Goal: Task Accomplishment & Management: Use online tool/utility

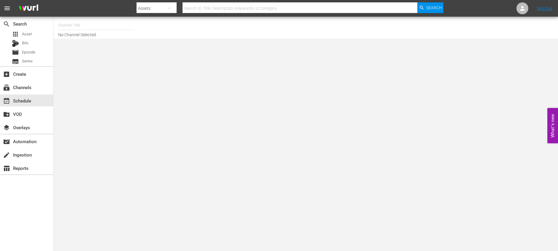
click at [86, 30] on hr at bounding box center [96, 30] width 76 height 0
click at [88, 31] on input "text" at bounding box center [96, 25] width 76 height 14
type input "m"
click at [91, 48] on div "Made It Myself TV (1876 - tricoast_tv_madeitmyselftv_1)" at bounding box center [140, 42] width 154 height 14
type input "Made It Myself TV (1876 - tricoast_tv_madeitmyselftv_1)"
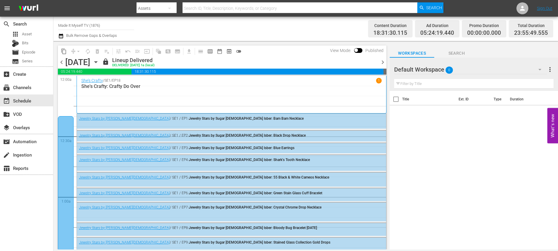
click at [99, 60] on icon "button" at bounding box center [96, 62] width 7 height 7
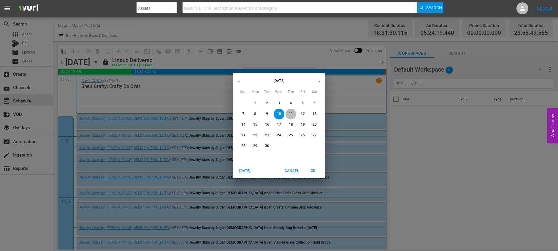
click at [293, 113] on span "11" at bounding box center [290, 113] width 11 height 5
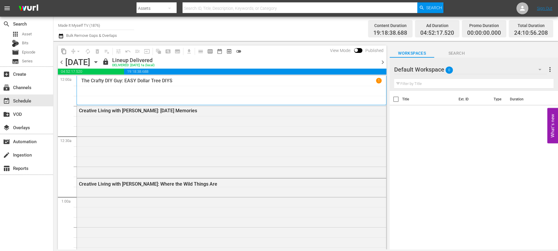
click at [381, 62] on span "chevron_right" at bounding box center [382, 61] width 7 height 7
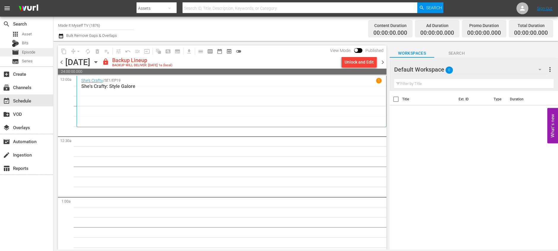
click at [33, 53] on span "Episode" at bounding box center [28, 52] width 13 height 6
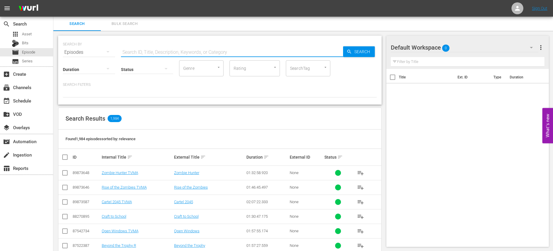
click at [167, 47] on input "text" at bounding box center [232, 52] width 222 height 14
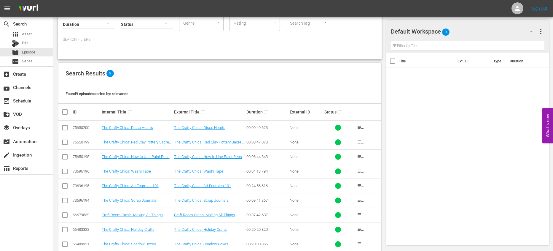
scroll to position [56, 0]
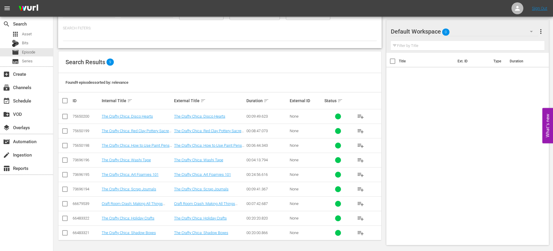
click at [358, 229] on span "playlist_add" at bounding box center [360, 232] width 7 height 7
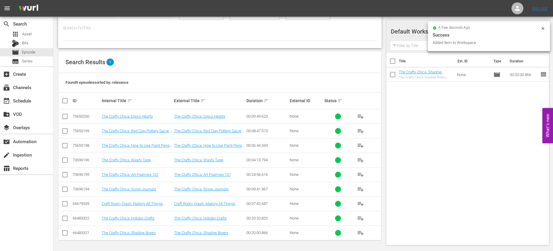
click at [359, 203] on span "playlist_add" at bounding box center [360, 203] width 7 height 7
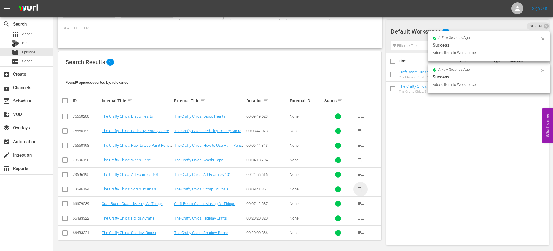
click at [359, 187] on span "playlist_add" at bounding box center [360, 188] width 7 height 7
click at [360, 172] on span "playlist_add" at bounding box center [360, 174] width 7 height 7
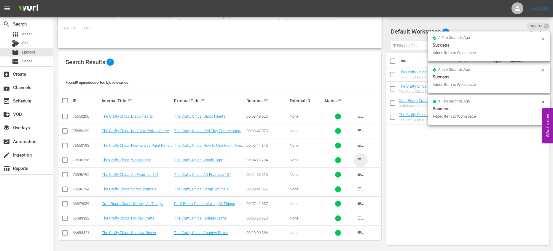
click at [361, 158] on span "playlist_add" at bounding box center [360, 159] width 7 height 7
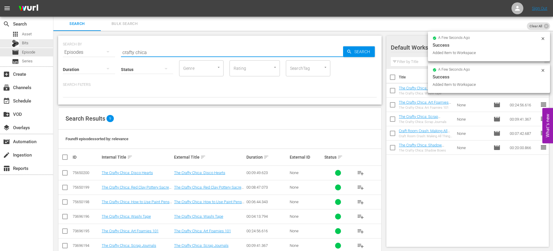
drag, startPoint x: 157, startPoint y: 50, endPoint x: 23, endPoint y: 47, distance: 134.4
click at [53, 0] on div "search Search apps Asset Bits movie Episode subtitles Series add_box Create sub…" at bounding box center [303, 0] width 500 height 0
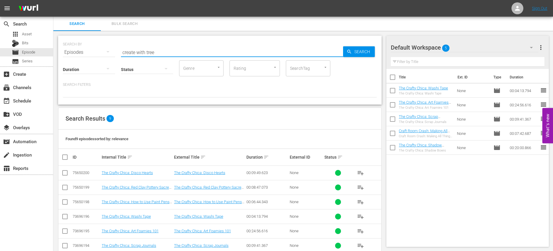
type input "create with tree"
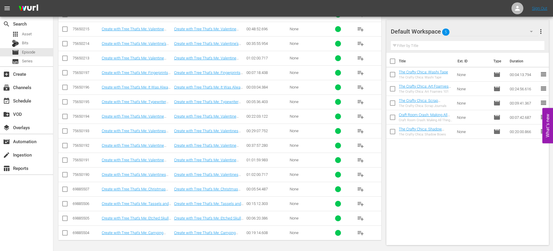
click at [362, 231] on span "playlist_add" at bounding box center [360, 232] width 7 height 7
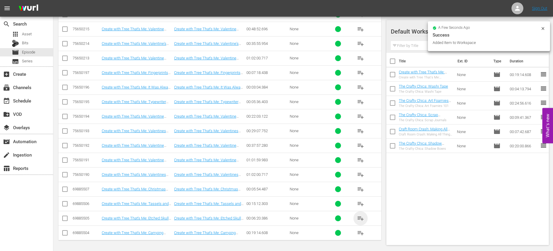
click at [362, 216] on span "playlist_add" at bounding box center [360, 218] width 7 height 7
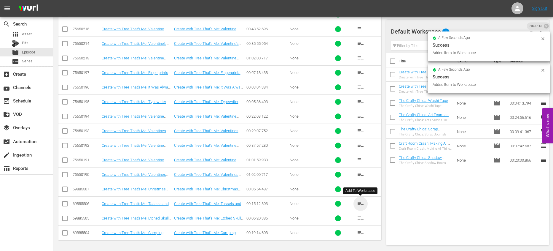
click at [362, 203] on span "playlist_add" at bounding box center [360, 203] width 7 height 7
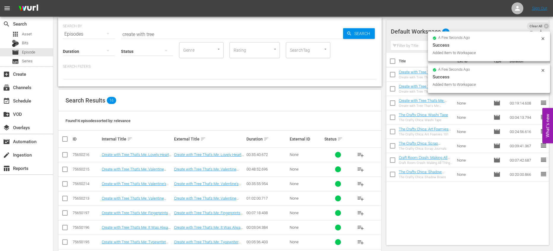
scroll to position [0, 0]
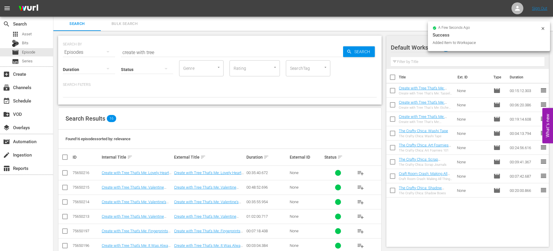
click at [390, 77] on input "checkbox" at bounding box center [393, 78] width 12 height 12
checkbox input "true"
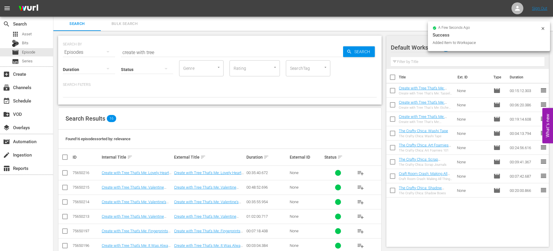
checkbox input "true"
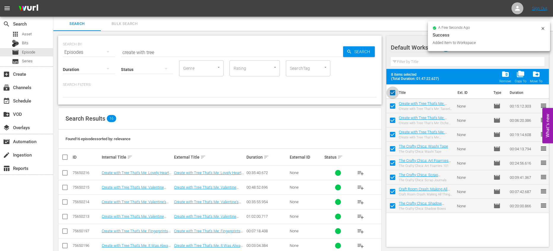
click at [394, 95] on input "checkbox" at bounding box center [393, 94] width 12 height 12
checkbox input "false"
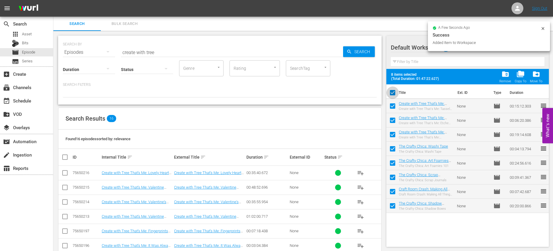
checkbox input "false"
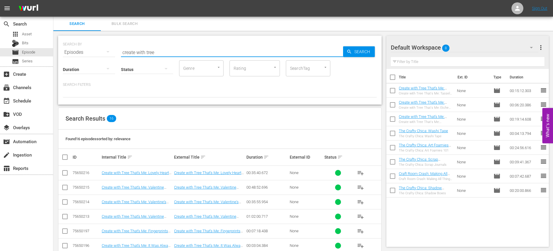
drag, startPoint x: 164, startPoint y: 49, endPoint x: 199, endPoint y: 54, distance: 35.7
click at [199, 54] on input "create with tree" at bounding box center [232, 52] width 222 height 14
type input "pure design"
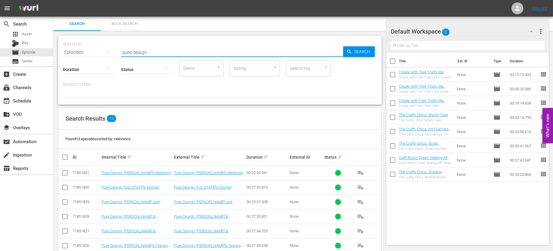
scroll to position [115, 0]
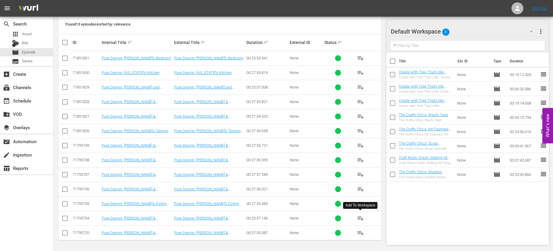
click at [362, 217] on span "playlist_add" at bounding box center [360, 218] width 7 height 7
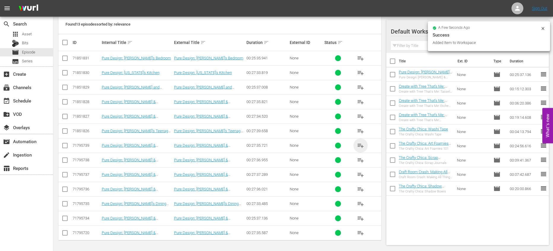
click at [360, 147] on span "playlist_add" at bounding box center [360, 145] width 7 height 7
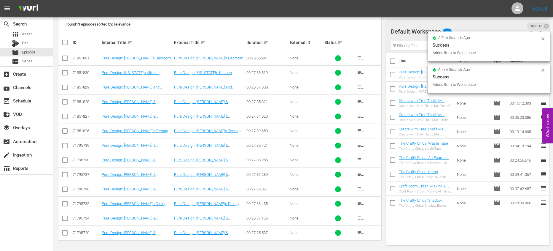
click at [391, 62] on input "checkbox" at bounding box center [393, 62] width 12 height 12
checkbox input "true"
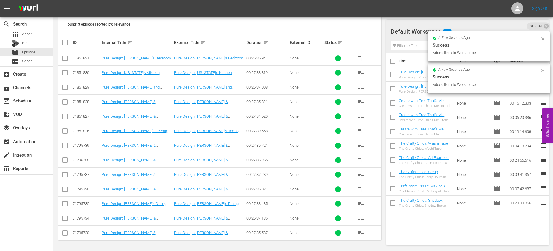
checkbox input "true"
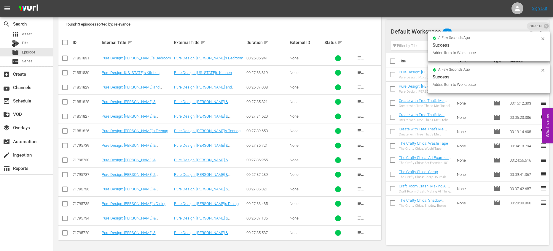
checkbox input "true"
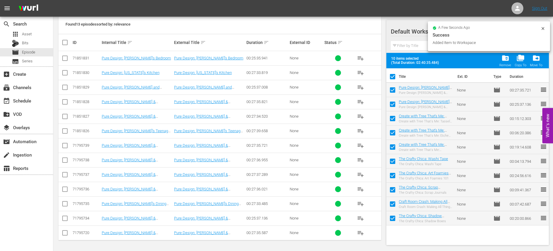
click at [394, 76] on input "checkbox" at bounding box center [393, 78] width 12 height 12
checkbox input "false"
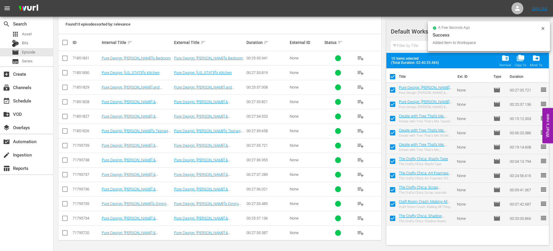
checkbox input "false"
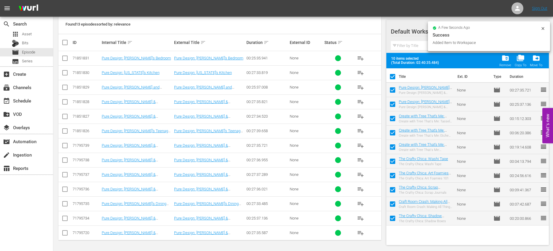
checkbox input "false"
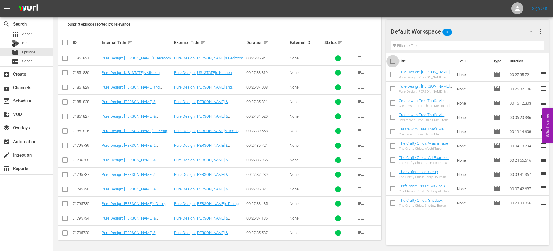
click at [393, 61] on input "checkbox" at bounding box center [393, 62] width 12 height 12
checkbox input "true"
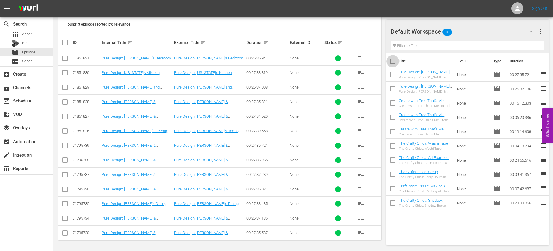
checkbox input "true"
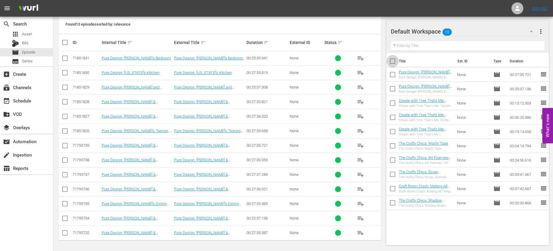
checkbox input "true"
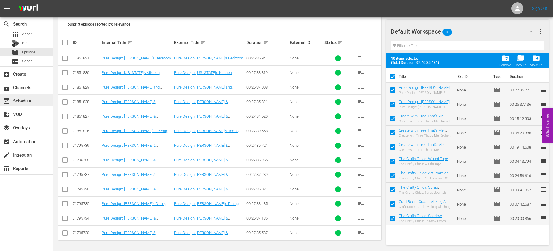
click at [20, 101] on div "event_available Schedule" at bounding box center [16, 99] width 33 height 5
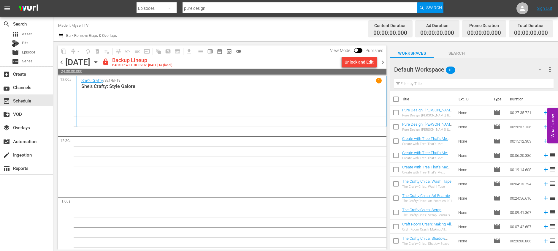
click at [395, 99] on input "checkbox" at bounding box center [396, 100] width 12 height 12
checkbox input "true"
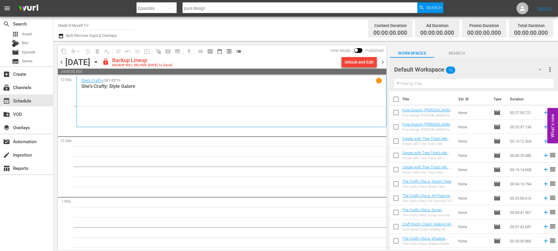
checkbox input "true"
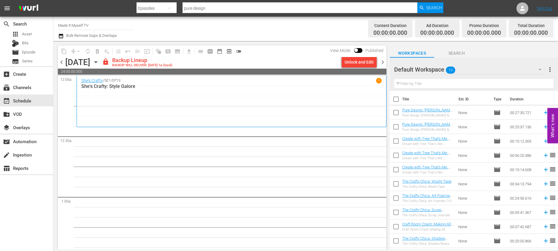
checkbox input "true"
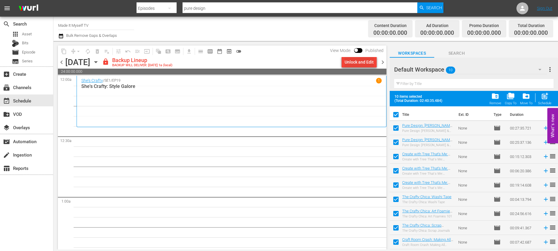
click at [348, 64] on div "Unlock and Edit" at bounding box center [358, 62] width 29 height 11
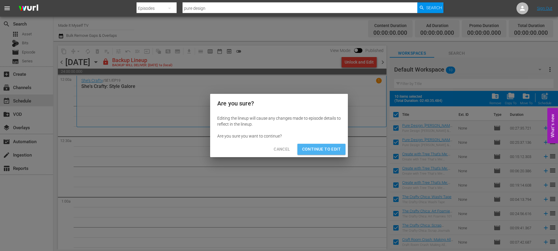
click at [318, 146] on span "Continue to Edit" at bounding box center [321, 148] width 39 height 7
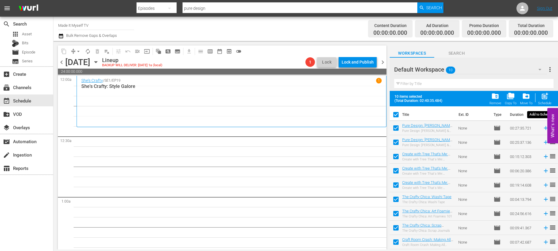
click at [542, 99] on span "post_add" at bounding box center [545, 96] width 8 height 8
checkbox input "false"
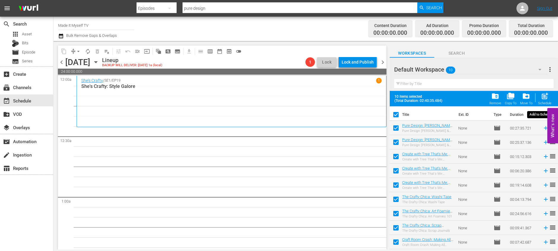
checkbox input "false"
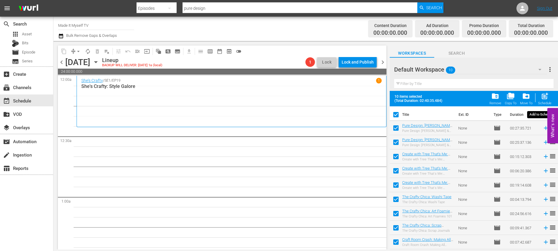
checkbox input "false"
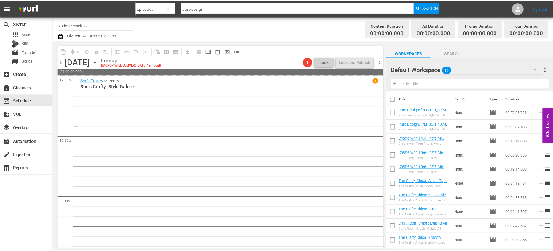
scroll to position [105, 0]
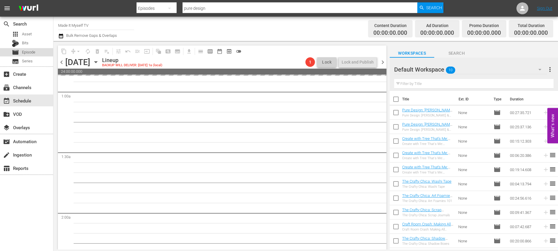
click at [32, 53] on span "Episode" at bounding box center [28, 52] width 13 height 6
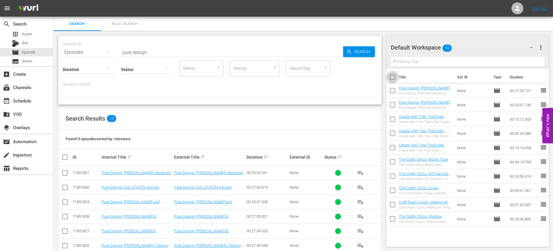
click at [394, 78] on input "checkbox" at bounding box center [393, 78] width 12 height 12
checkbox input "true"
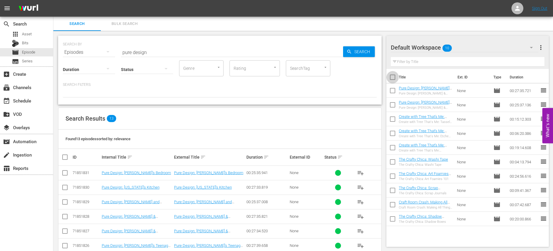
checkbox input "true"
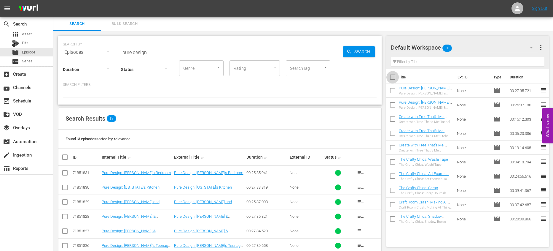
checkbox input "true"
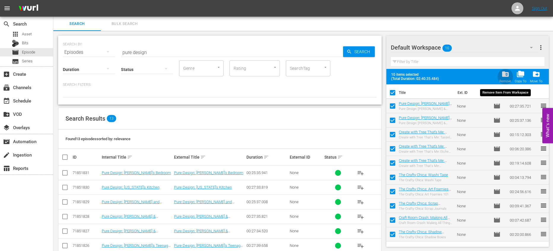
click at [509, 76] on span "folder_delete" at bounding box center [506, 74] width 8 height 8
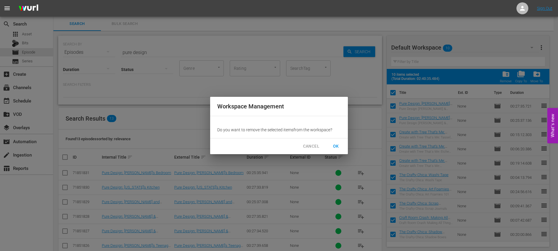
click at [333, 143] on span "OK" at bounding box center [335, 145] width 9 height 7
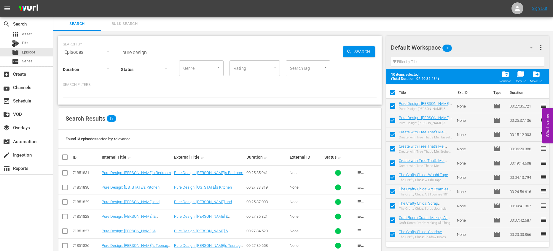
checkbox input "false"
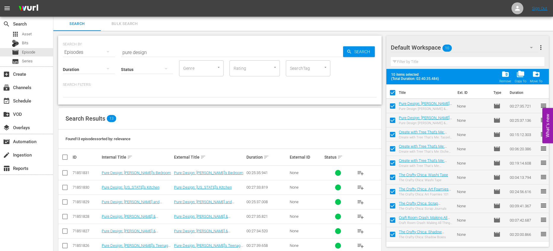
checkbox input "false"
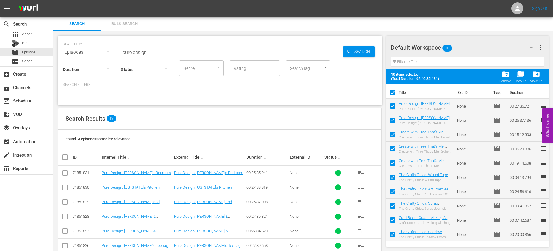
checkbox input "false"
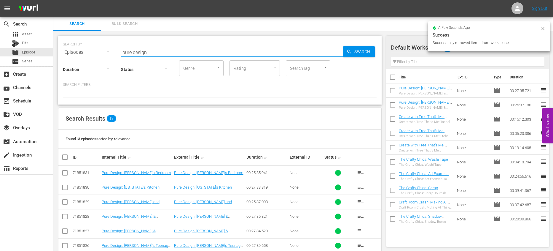
drag, startPoint x: 157, startPoint y: 53, endPoint x: 65, endPoint y: 43, distance: 93.1
click at [65, 43] on div "SEARCH BY Search By Episodes Search ID, Title, Description, Keywords, or Catego…" at bounding box center [220, 48] width 314 height 21
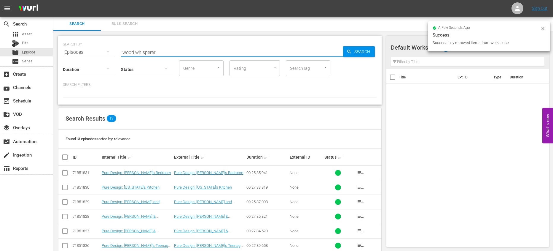
type input "wood whisperer"
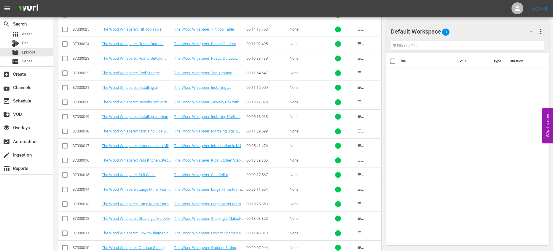
scroll to position [1289, 0]
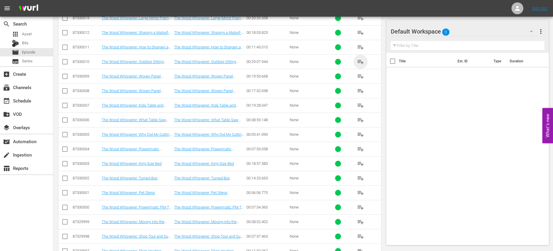
click at [363, 62] on span "playlist_add" at bounding box center [360, 61] width 7 height 7
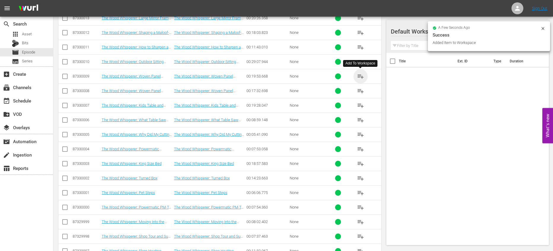
click at [357, 73] on span "playlist_add" at bounding box center [360, 76] width 7 height 7
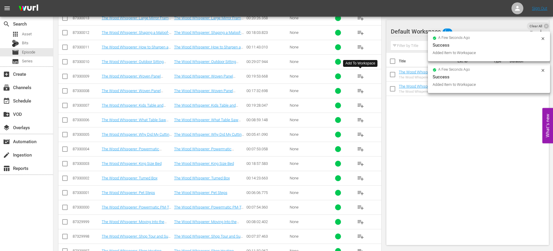
drag, startPoint x: 360, startPoint y: 89, endPoint x: 359, endPoint y: 92, distance: 3.1
click at [360, 89] on span "playlist_add" at bounding box center [360, 90] width 7 height 7
click at [359, 109] on button "playlist_add" at bounding box center [361, 105] width 14 height 14
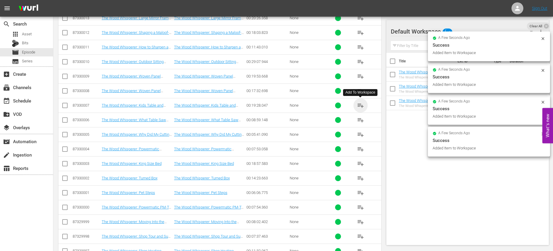
click at [359, 106] on span "playlist_add" at bounding box center [360, 105] width 7 height 7
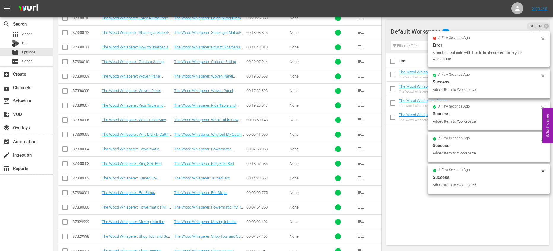
click at [361, 119] on span "playlist_add" at bounding box center [360, 119] width 7 height 7
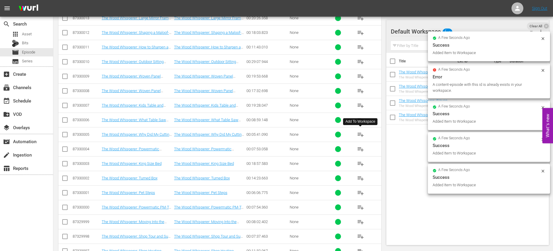
click at [360, 133] on span "playlist_add" at bounding box center [360, 134] width 7 height 7
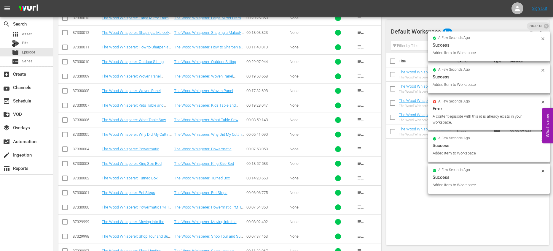
click at [363, 150] on span "playlist_add" at bounding box center [360, 148] width 7 height 7
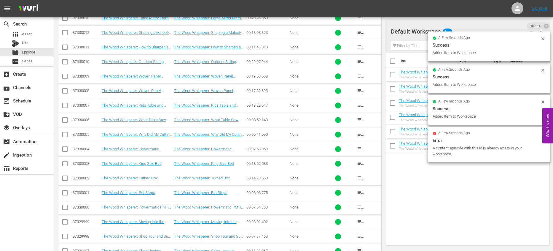
click at [363, 163] on span "playlist_add" at bounding box center [360, 163] width 7 height 7
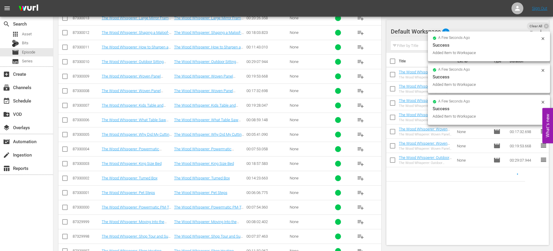
click at [360, 179] on span "playlist_add" at bounding box center [360, 177] width 7 height 7
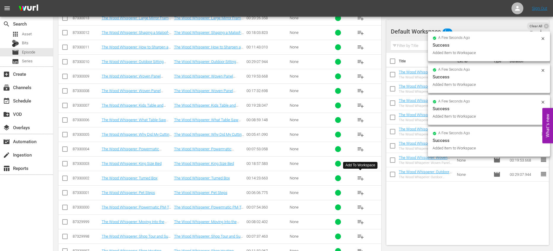
click at [360, 193] on span "playlist_add" at bounding box center [360, 192] width 7 height 7
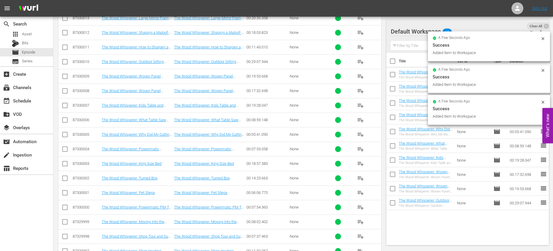
click at [393, 61] on input "checkbox" at bounding box center [393, 62] width 12 height 12
checkbox input "true"
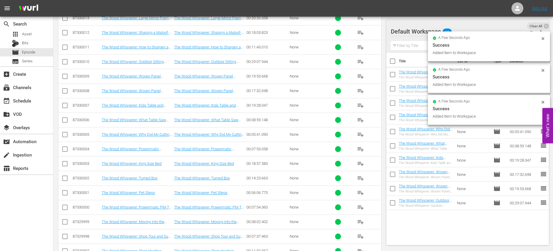
checkbox input "true"
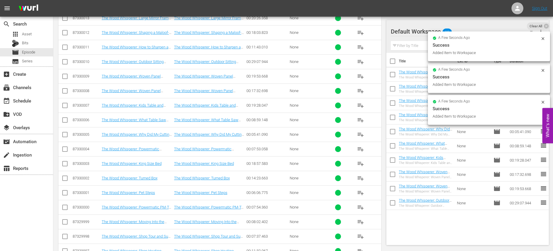
checkbox input "true"
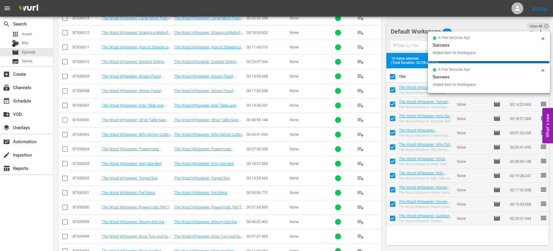
click at [394, 77] on input "checkbox" at bounding box center [393, 78] width 12 height 12
checkbox input "false"
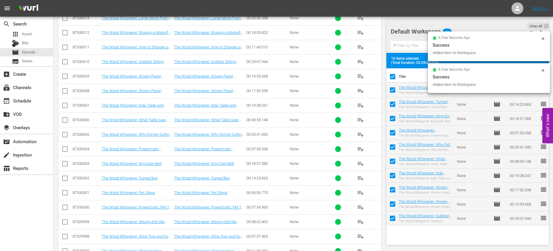
checkbox input "false"
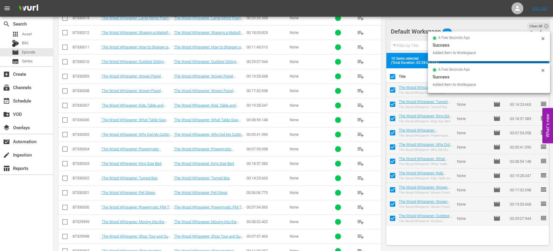
checkbox input "false"
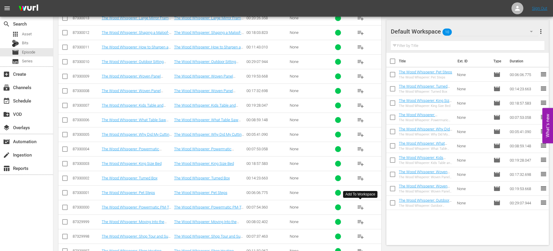
click at [359, 207] on span "playlist_add" at bounding box center [360, 207] width 7 height 7
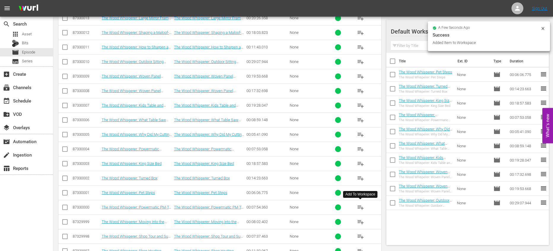
click at [360, 220] on span "playlist_add" at bounding box center [360, 221] width 7 height 7
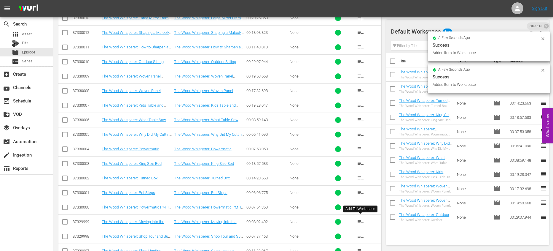
click at [360, 233] on span "playlist_add" at bounding box center [360, 236] width 7 height 7
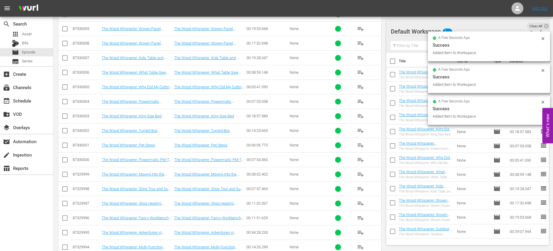
scroll to position [1343, 0]
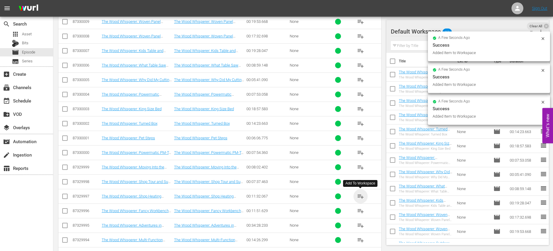
drag, startPoint x: 359, startPoint y: 196, endPoint x: 360, endPoint y: 190, distance: 5.8
click at [359, 196] on span "playlist_add" at bounding box center [360, 196] width 7 height 7
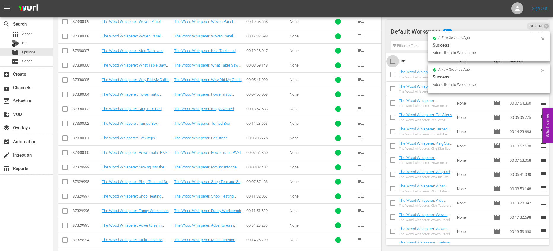
click at [392, 62] on input "checkbox" at bounding box center [393, 62] width 12 height 12
checkbox input "true"
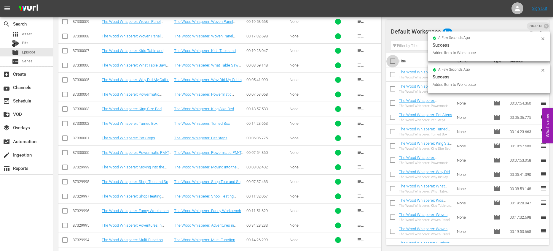
checkbox input "true"
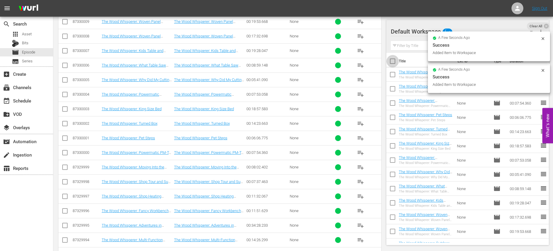
checkbox input "true"
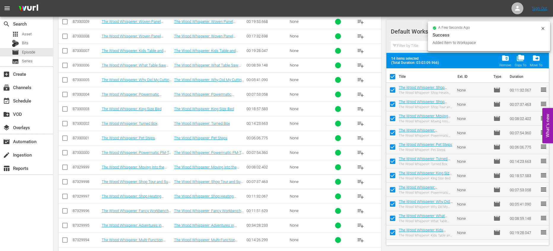
click at [392, 79] on input "checkbox" at bounding box center [393, 78] width 12 height 12
checkbox input "false"
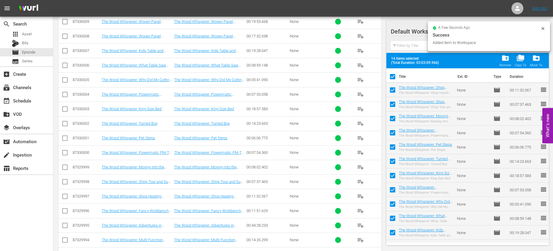
checkbox input "false"
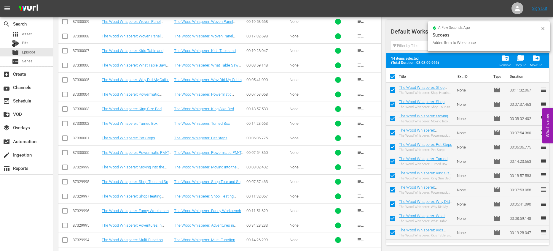
checkbox input "false"
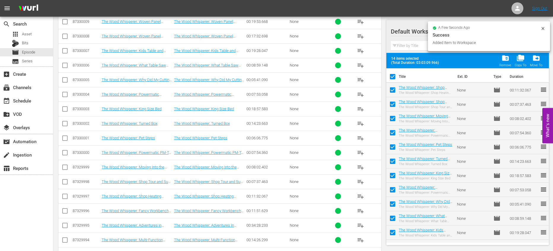
checkbox input "false"
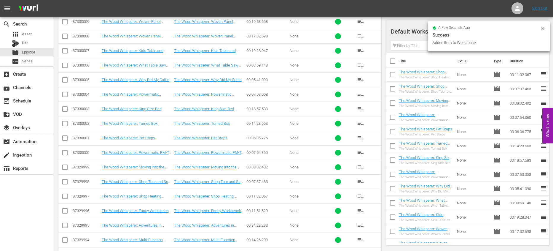
scroll to position [1426, 0]
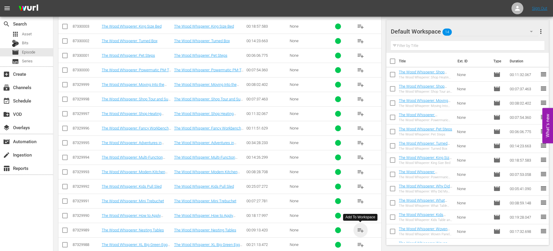
click at [360, 230] on span "playlist_add" at bounding box center [360, 229] width 7 height 7
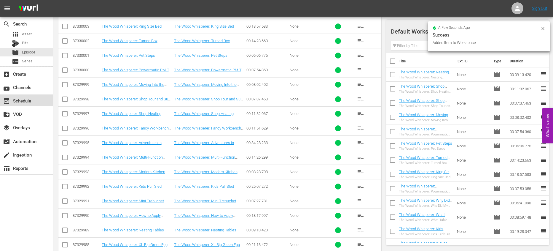
click at [36, 104] on div "event_available Schedule" at bounding box center [26, 100] width 53 height 12
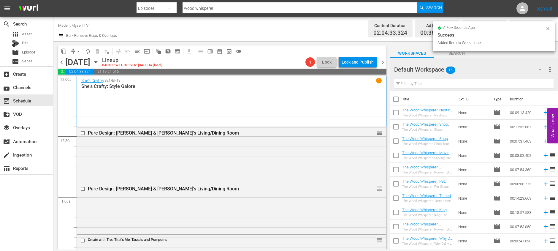
click at [393, 100] on input "checkbox" at bounding box center [396, 100] width 12 height 12
checkbox input "true"
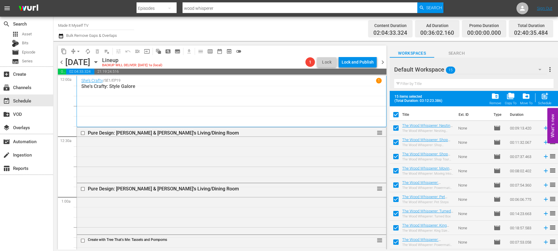
checkbox input "true"
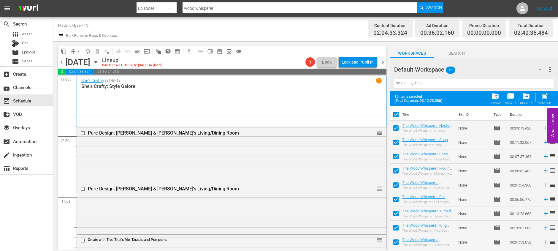
checkbox input "true"
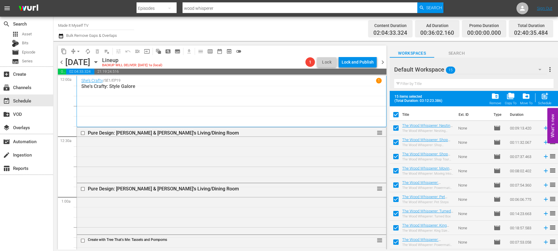
checkbox input "true"
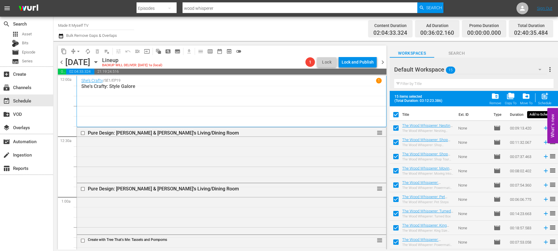
click at [549, 96] on div "post_add Schedule" at bounding box center [544, 98] width 13 height 13
checkbox input "false"
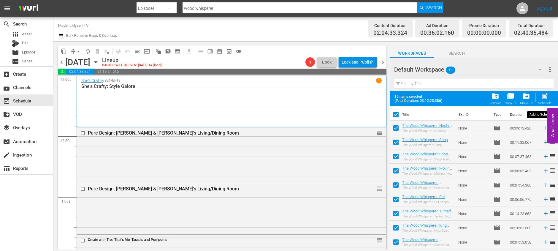
checkbox input "false"
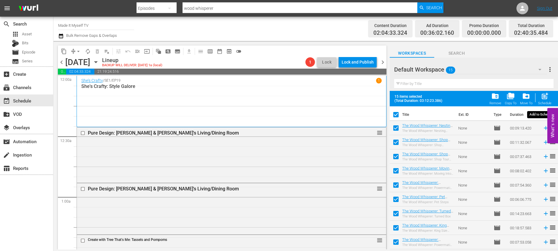
checkbox input "false"
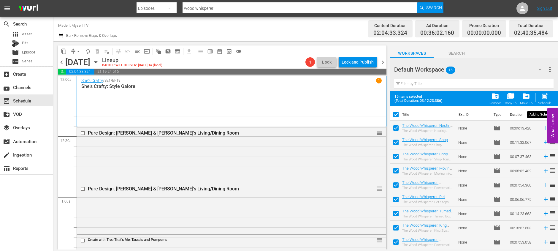
checkbox input "false"
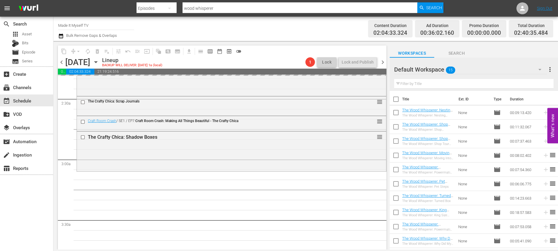
scroll to position [373, 0]
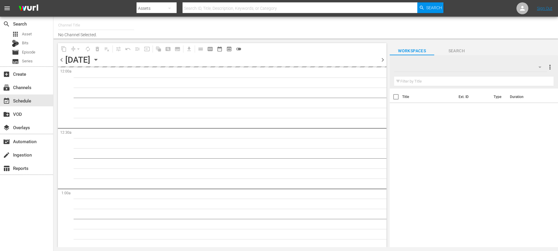
type input "Made It Myself TV (1876)"
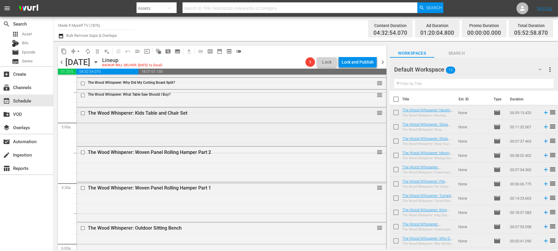
scroll to position [558, 0]
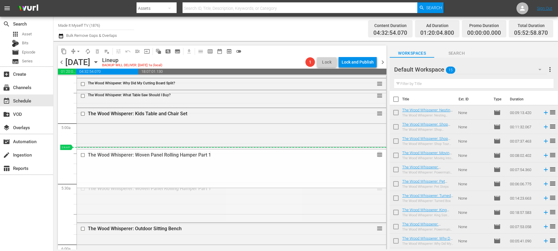
drag, startPoint x: 374, startPoint y: 190, endPoint x: 357, endPoint y: 151, distance: 43.2
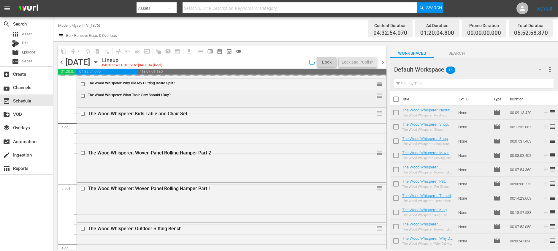
click at [82, 94] on input "checkbox" at bounding box center [83, 95] width 6 height 5
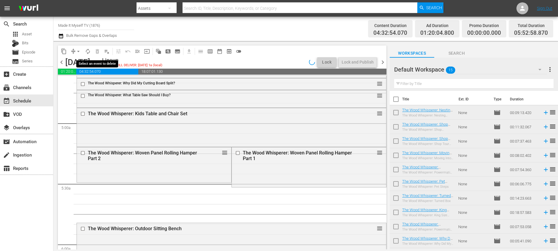
click at [98, 50] on span "delete_forever_outlined" at bounding box center [97, 51] width 9 height 9
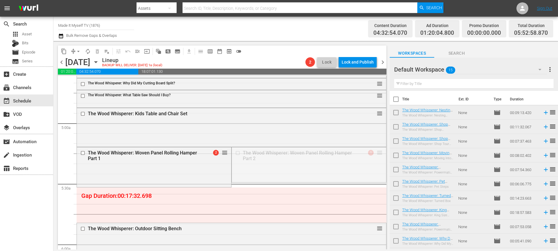
drag, startPoint x: 377, startPoint y: 151, endPoint x: 379, endPoint y: 188, distance: 36.8
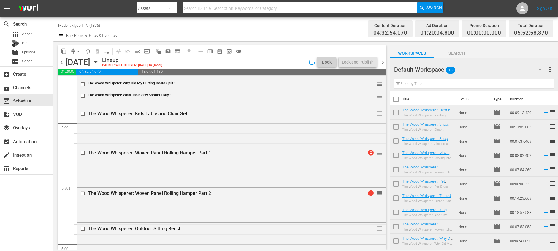
click at [82, 96] on input "checkbox" at bounding box center [83, 95] width 6 height 5
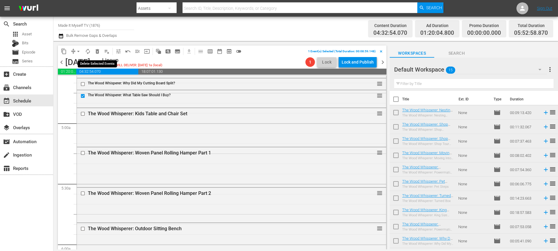
click at [97, 52] on span "delete_forever_outlined" at bounding box center [97, 51] width 6 height 6
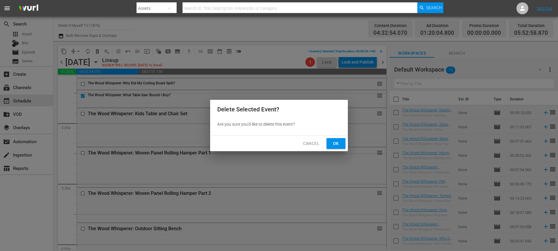
click at [334, 143] on span "Ok" at bounding box center [335, 143] width 9 height 7
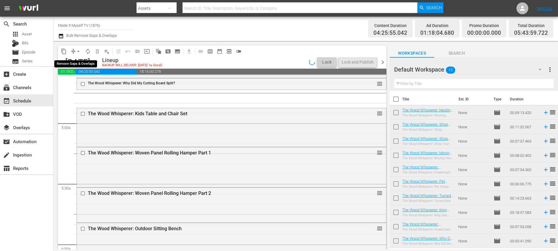
click at [78, 51] on span "arrow_drop_down" at bounding box center [78, 51] width 6 height 6
click at [97, 88] on li "Align to End of Previous Day" at bounding box center [78, 83] width 62 height 10
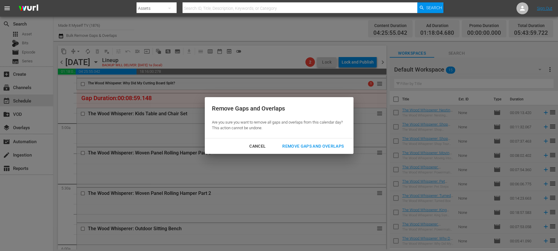
click at [293, 144] on div "Remove Gaps and Overlaps" at bounding box center [312, 145] width 71 height 7
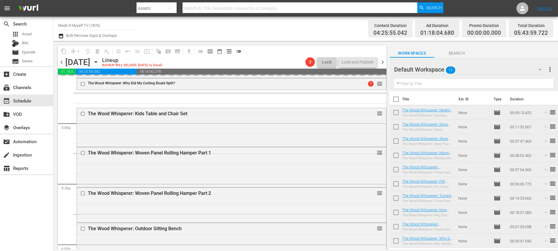
click at [394, 99] on input "checkbox" at bounding box center [396, 100] width 12 height 12
checkbox input "true"
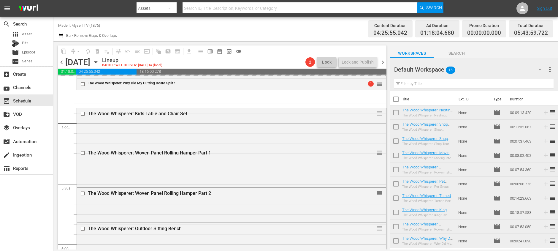
checkbox input "true"
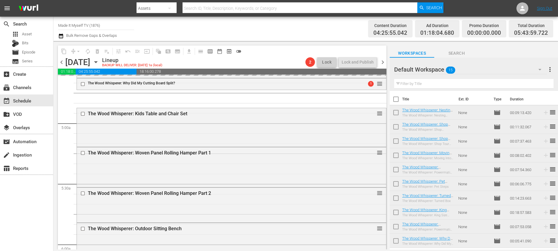
checkbox input "true"
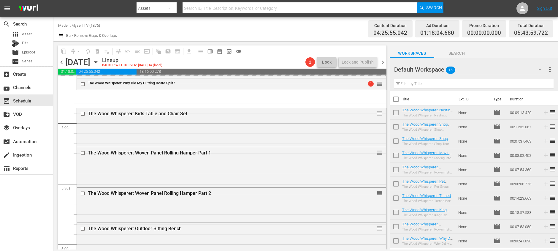
checkbox input "true"
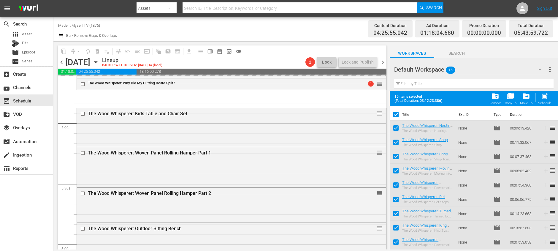
click at [497, 96] on span "folder_delete" at bounding box center [495, 96] width 8 height 8
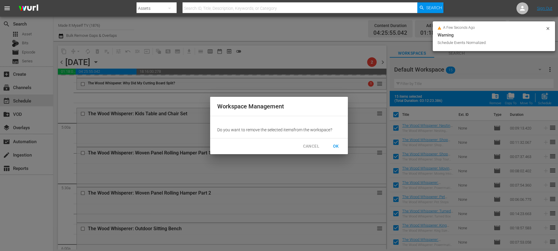
click at [337, 148] on span "OK" at bounding box center [335, 145] width 9 height 7
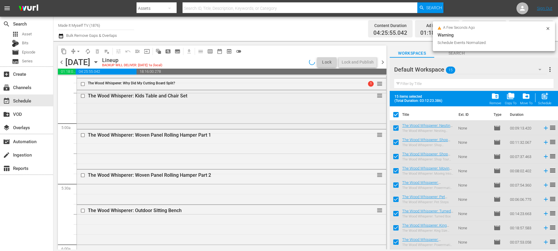
checkbox input "false"
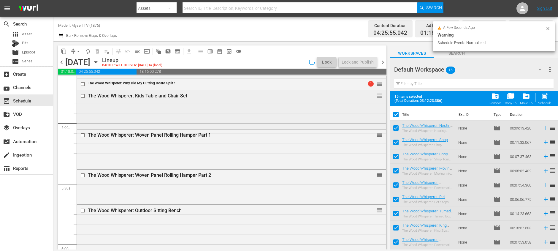
checkbox input "false"
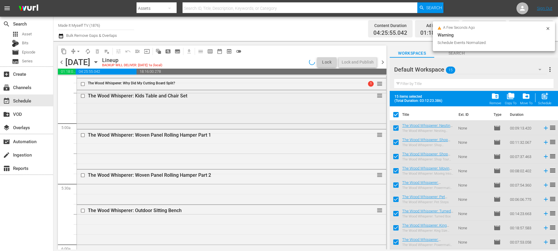
checkbox input "false"
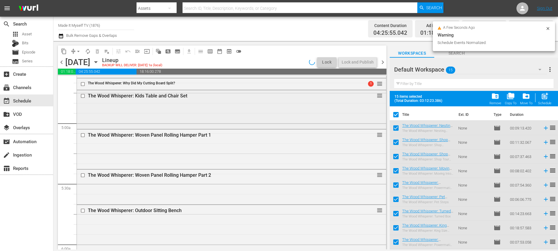
checkbox input "false"
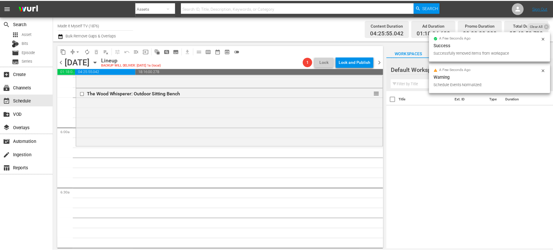
scroll to position [706, 0]
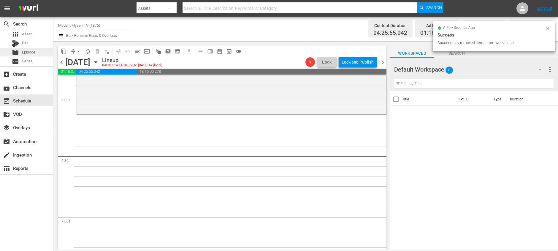
click at [28, 51] on span "Episode" at bounding box center [28, 52] width 13 height 6
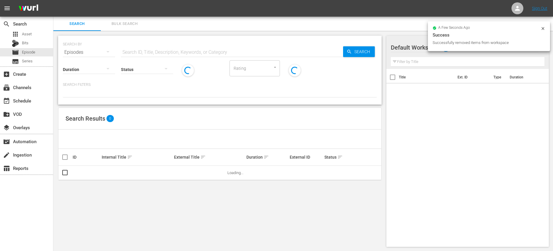
drag, startPoint x: 163, startPoint y: 55, endPoint x: 160, endPoint y: 53, distance: 3.4
click at [162, 55] on div "Status" at bounding box center [147, 65] width 52 height 21
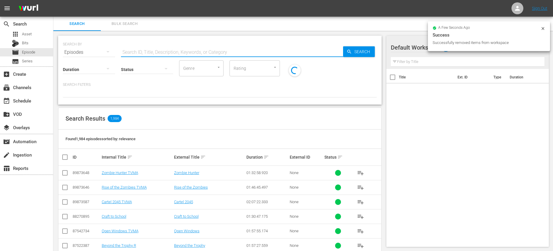
click at [160, 53] on input "text" at bounding box center [232, 52] width 222 height 14
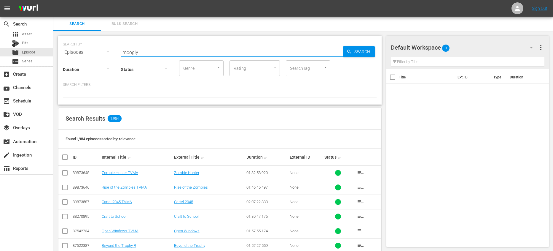
type input "moogly"
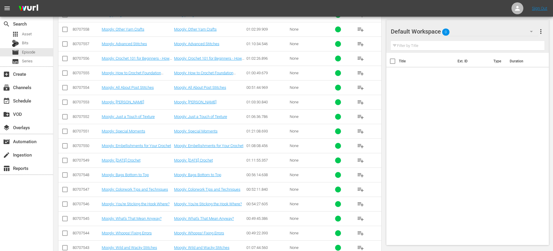
scroll to position [229, 0]
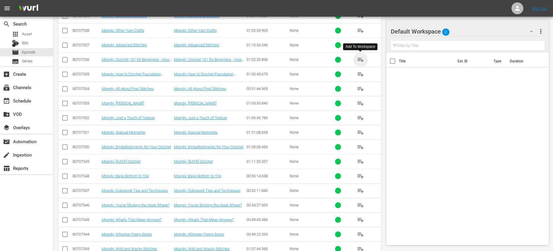
click at [358, 62] on span "playlist_add" at bounding box center [360, 59] width 7 height 7
click at [361, 74] on span "playlist_add" at bounding box center [360, 74] width 7 height 7
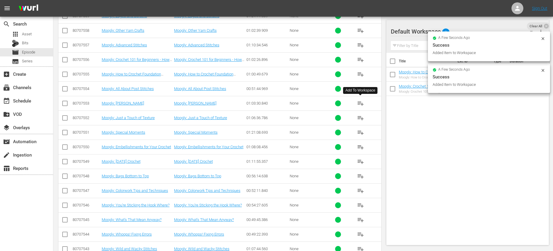
click at [355, 103] on button "playlist_add" at bounding box center [361, 103] width 14 height 14
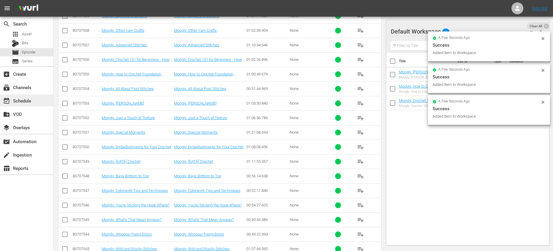
click at [22, 102] on div "event_available Schedule" at bounding box center [16, 99] width 33 height 5
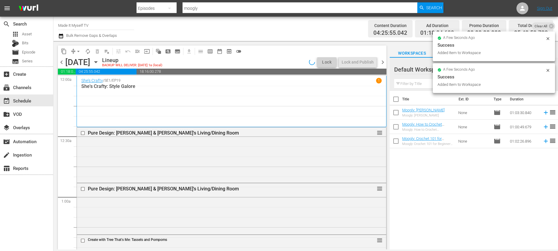
click at [398, 98] on input "checkbox" at bounding box center [396, 100] width 12 height 12
checkbox input "true"
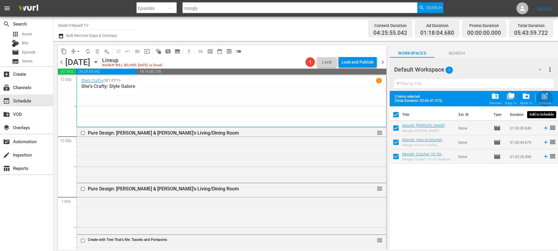
click at [544, 96] on span "post_add" at bounding box center [545, 96] width 8 height 8
checkbox input "false"
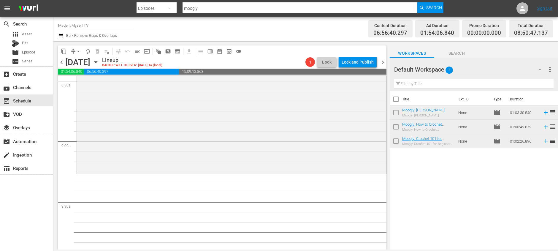
scroll to position [1024, 0]
click at [397, 100] on input "checkbox" at bounding box center [396, 100] width 12 height 12
checkbox input "true"
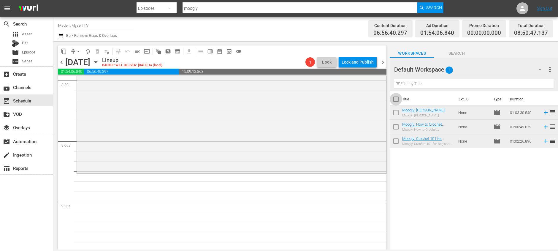
checkbox input "true"
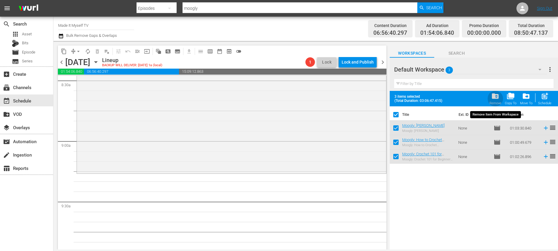
click at [495, 97] on span "folder_delete" at bounding box center [495, 96] width 8 height 8
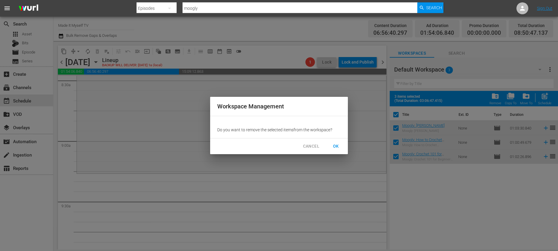
click at [335, 146] on span "OK" at bounding box center [335, 145] width 9 height 7
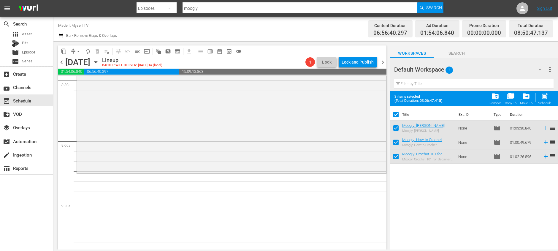
checkbox input "false"
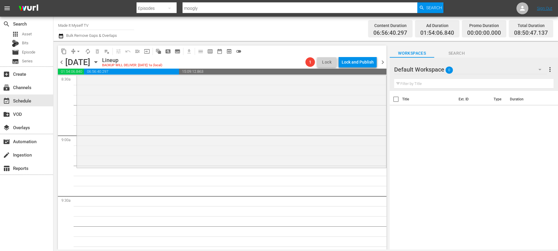
scroll to position [1033, 0]
click at [176, 50] on span "subtitles_outlined" at bounding box center [177, 51] width 6 height 6
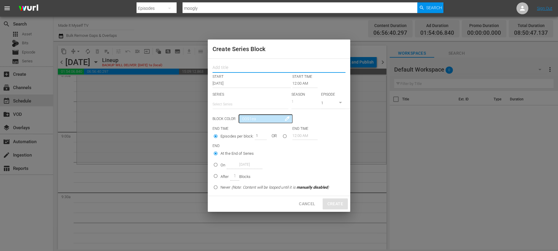
click at [262, 72] on input "text" at bounding box center [278, 68] width 133 height 9
type input "Jewelry"
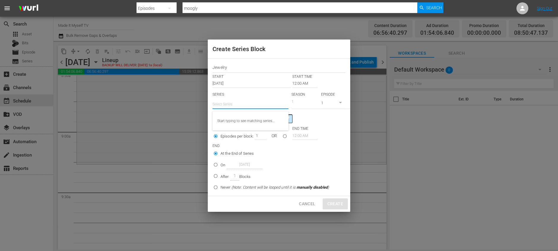
click at [256, 104] on input "text" at bounding box center [250, 104] width 76 height 14
click at [236, 121] on div "Jewelry Stars by [PERSON_NAME][DEMOGRAPHIC_DATA]" at bounding box center [250, 121] width 66 height 14
type input "Jewelry Stars by [PERSON_NAME][DEMOGRAPHIC_DATA]"
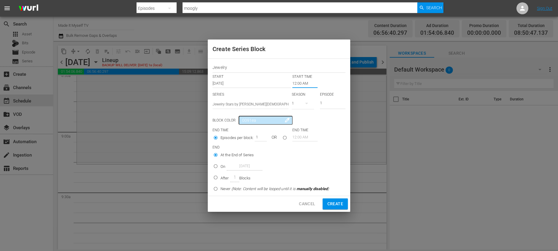
click at [298, 83] on input "12:00 AM" at bounding box center [304, 83] width 25 height 8
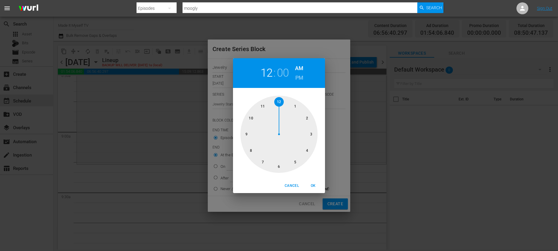
click at [247, 132] on div at bounding box center [278, 134] width 77 height 77
click at [310, 139] on div at bounding box center [278, 134] width 77 height 77
click at [314, 185] on span "OK" at bounding box center [313, 185] width 14 height 6
type input "09:17 AM"
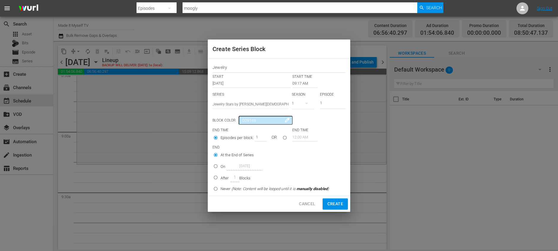
click at [285, 138] on input "seriesBlockEndTime" at bounding box center [285, 139] width 10 height 10
radio input "true"
click at [294, 137] on input "12:00 AM" at bounding box center [304, 137] width 25 height 8
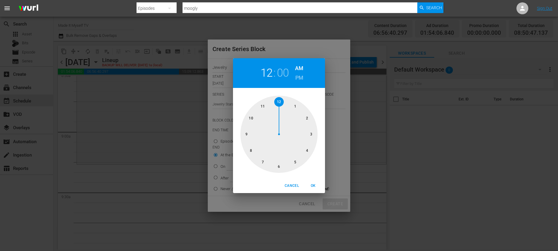
click at [282, 100] on div at bounding box center [278, 134] width 77 height 77
click at [310, 135] on div at bounding box center [278, 134] width 77 height 77
click at [298, 77] on h6 "PM" at bounding box center [299, 77] width 8 height 9
click at [313, 182] on span "OK" at bounding box center [313, 185] width 14 height 6
type input "12:15 PM"
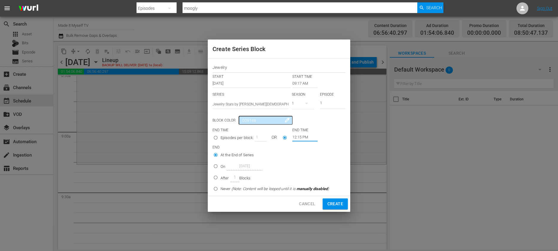
click at [339, 201] on span "Create" at bounding box center [335, 203] width 16 height 7
type input "12:00 AM"
radio input "true"
type input "12:00 AM"
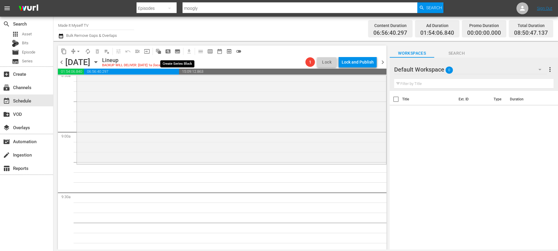
click at [175, 50] on span "subtitles_outlined" at bounding box center [177, 51] width 6 height 6
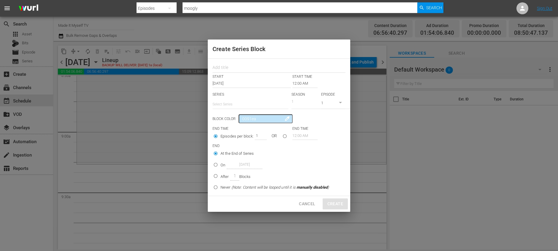
click at [292, 80] on input "12:00 AM" at bounding box center [304, 83] width 25 height 8
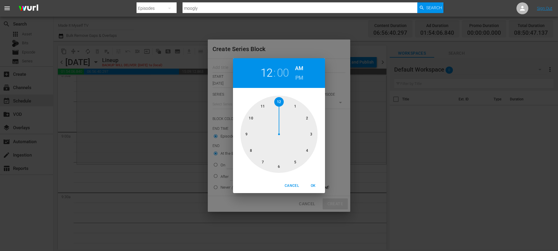
click at [246, 136] on div at bounding box center [278, 134] width 77 height 77
click at [308, 142] on div at bounding box center [278, 134] width 77 height 77
click at [318, 185] on span "OK" at bounding box center [313, 185] width 14 height 6
type input "09:17 AM"
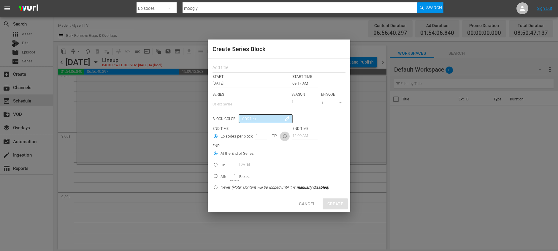
click at [282, 137] on input "seriesBlockEndTime" at bounding box center [285, 137] width 10 height 10
radio input "true"
click at [296, 135] on input "12:00 AM" at bounding box center [304, 135] width 25 height 8
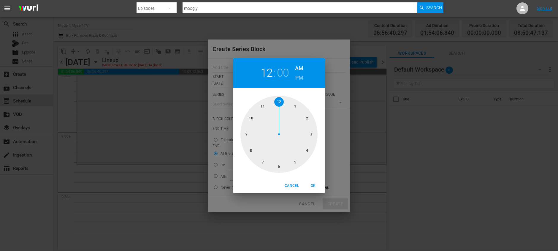
click at [297, 80] on h6 "PM" at bounding box center [299, 77] width 8 height 9
click at [305, 119] on div at bounding box center [278, 134] width 77 height 77
click at [270, 72] on h2 "02" at bounding box center [267, 72] width 12 height 13
click at [281, 104] on div at bounding box center [278, 134] width 77 height 77
click at [306, 119] on div at bounding box center [278, 134] width 77 height 77
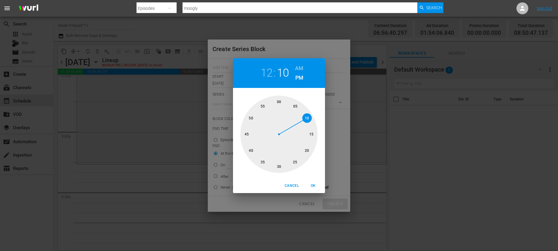
click at [314, 185] on span "OK" at bounding box center [313, 185] width 14 height 6
type input "12:10 PM"
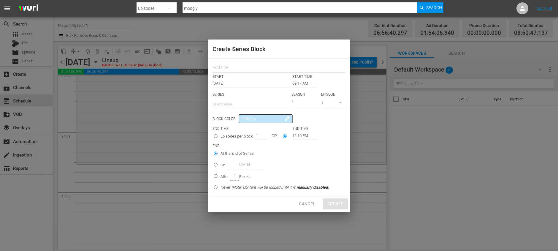
click at [244, 174] on p "Blocks" at bounding box center [245, 177] width 12 height 6
click at [220, 173] on input "After 1 Blocks" at bounding box center [216, 177] width 10 height 10
radio input "false"
radio input "true"
click at [277, 72] on input "text" at bounding box center [278, 68] width 133 height 9
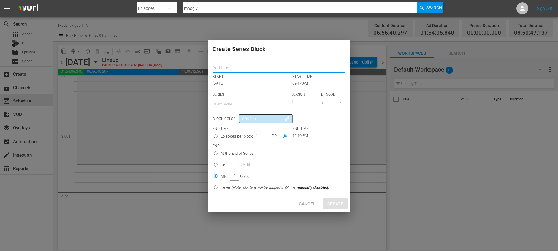
type input "Jewelry"
click at [243, 102] on input "text" at bounding box center [250, 104] width 76 height 14
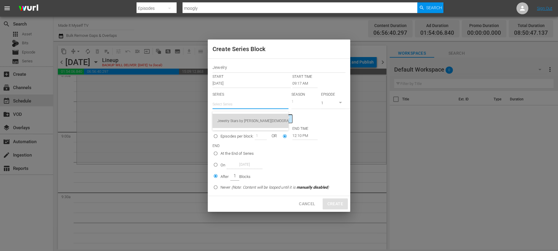
click at [244, 123] on div "Jewelry Stars by [PERSON_NAME][DEMOGRAPHIC_DATA]" at bounding box center [250, 121] width 66 height 14
type input "Jewelry Stars by [PERSON_NAME][DEMOGRAPHIC_DATA]"
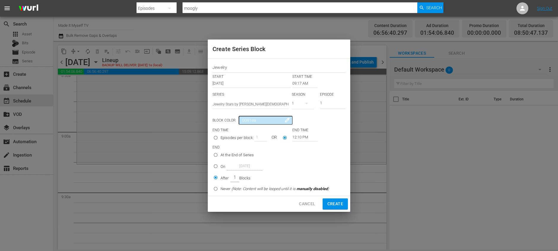
click at [327, 141] on div "Episodes per block: 1 OR 12:10 PM" at bounding box center [278, 138] width 133 height 11
click at [337, 204] on span "Create" at bounding box center [335, 203] width 16 height 7
type input "12:00 AM"
radio input "true"
type input "12:00 AM"
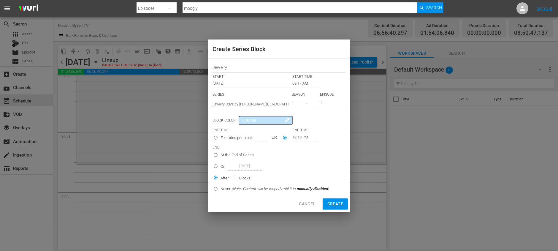
radio input "true"
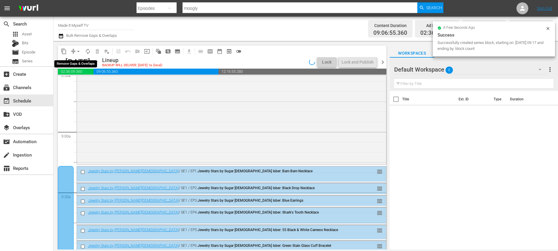
click at [79, 51] on span "arrow_drop_down" at bounding box center [78, 51] width 6 height 6
click at [100, 85] on li "Align to End of Previous Day" at bounding box center [78, 83] width 62 height 10
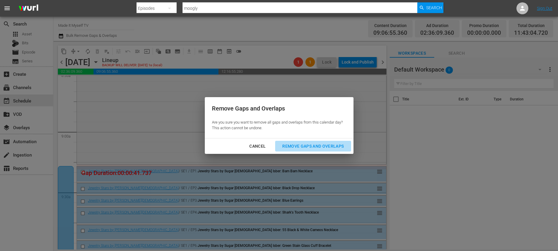
click at [300, 146] on div "Remove Gaps and Overlaps" at bounding box center [312, 145] width 71 height 7
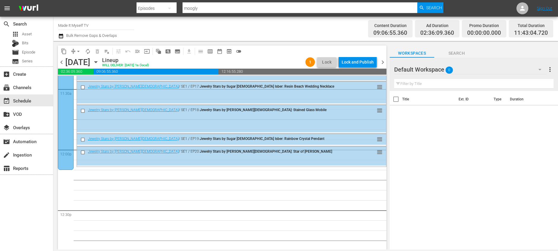
scroll to position [1372, 0]
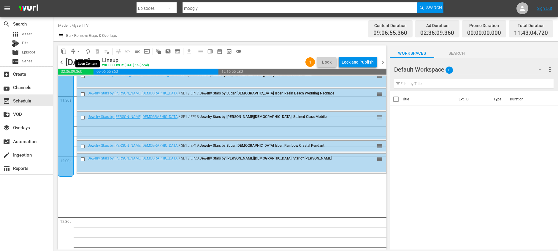
click at [89, 48] on button "autorenew_outlined" at bounding box center [87, 51] width 9 height 9
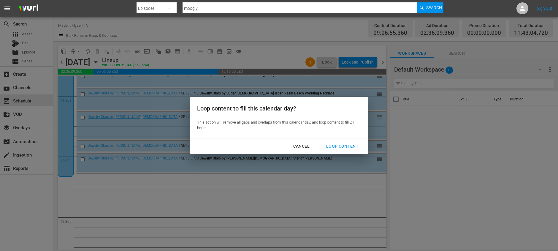
click at [335, 143] on div "Loop Content" at bounding box center [342, 145] width 42 height 7
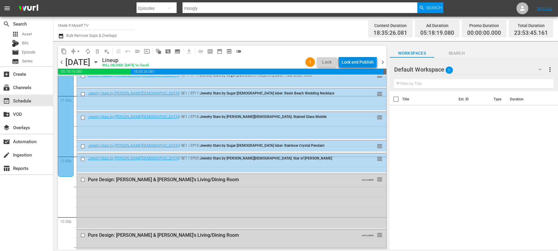
click at [374, 61] on button "Lock and Publish" at bounding box center [358, 62] width 38 height 11
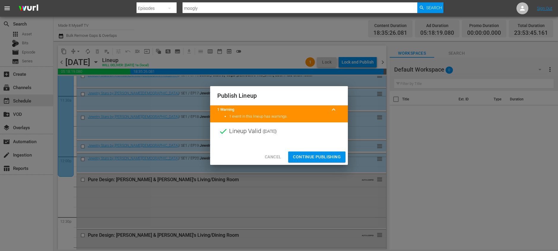
click at [335, 155] on span "Continue Publishing" at bounding box center [317, 156] width 48 height 7
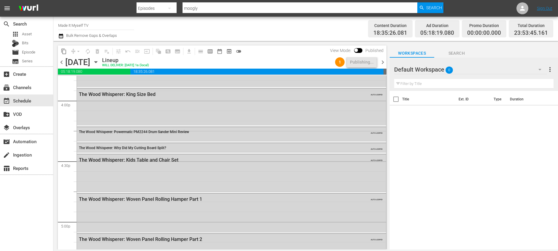
scroll to position [2770, 0]
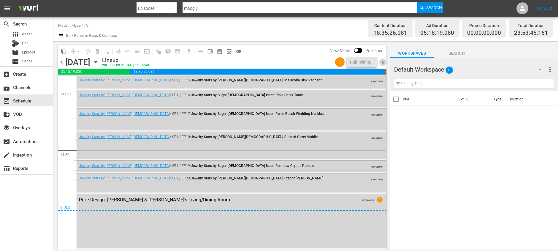
click at [382, 61] on span "chevron_right" at bounding box center [382, 61] width 7 height 7
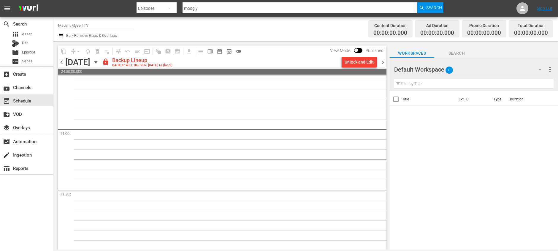
scroll to position [2731, 0]
